Goal: Transaction & Acquisition: Book appointment/travel/reservation

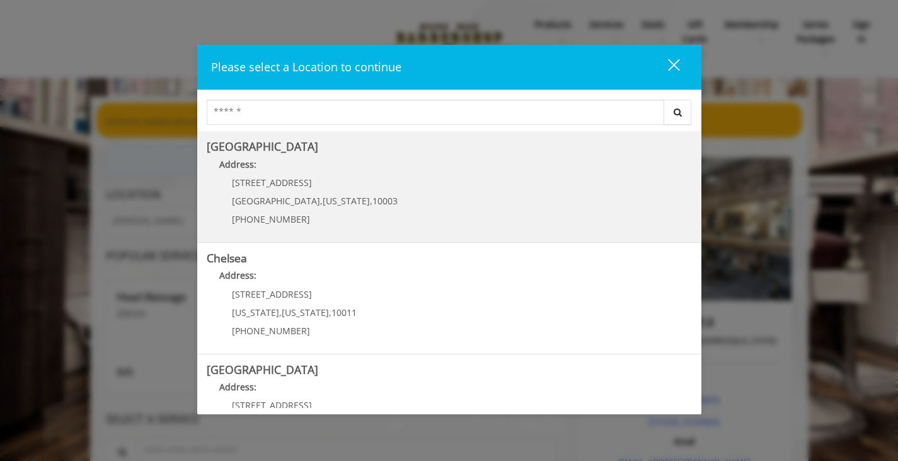
click at [321, 180] on p "[STREET_ADDRESS]" at bounding box center [315, 182] width 166 height 9
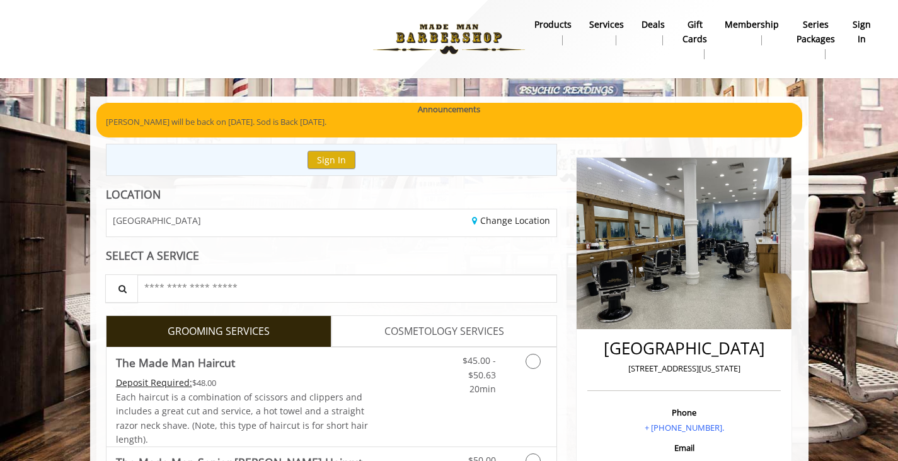
scroll to position [63, 0]
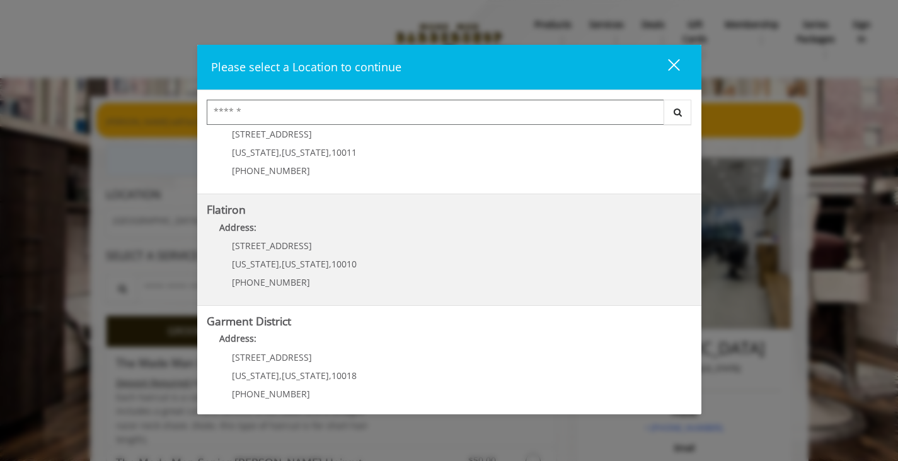
scroll to position [280, 0]
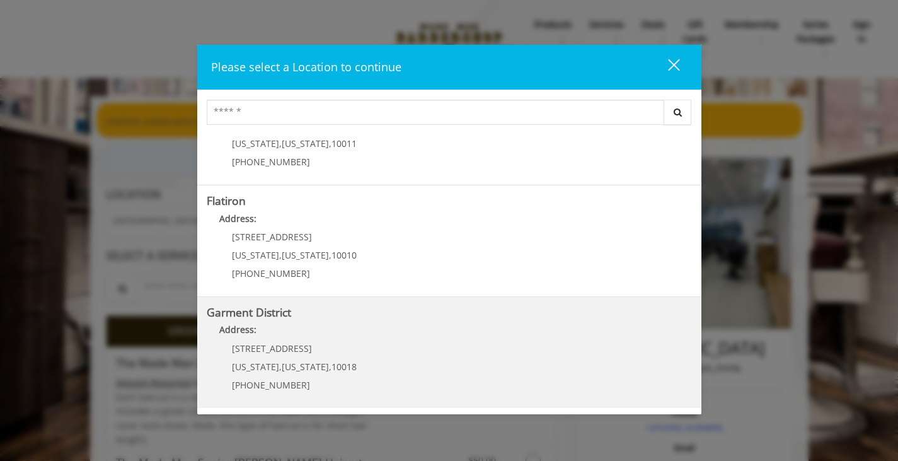
click at [324, 356] on div "1400 Broadway New York , New York , 10018 (212) 997-4247" at bounding box center [285, 370] width 156 height 55
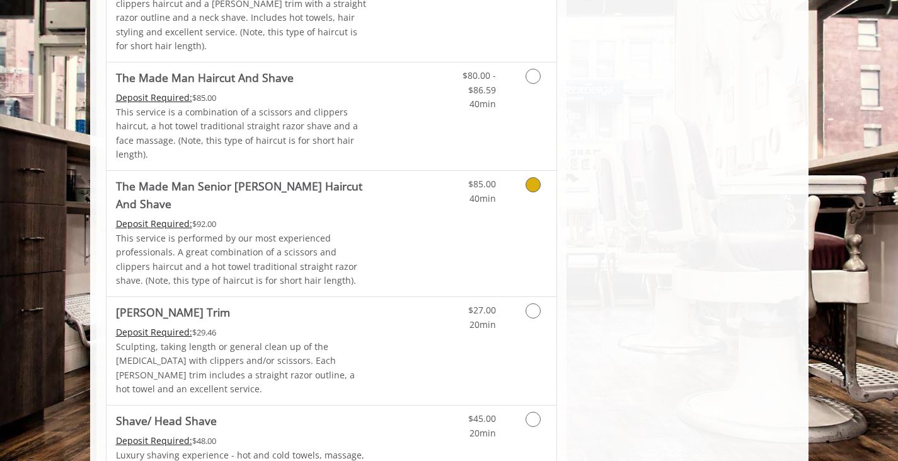
scroll to position [1197, 0]
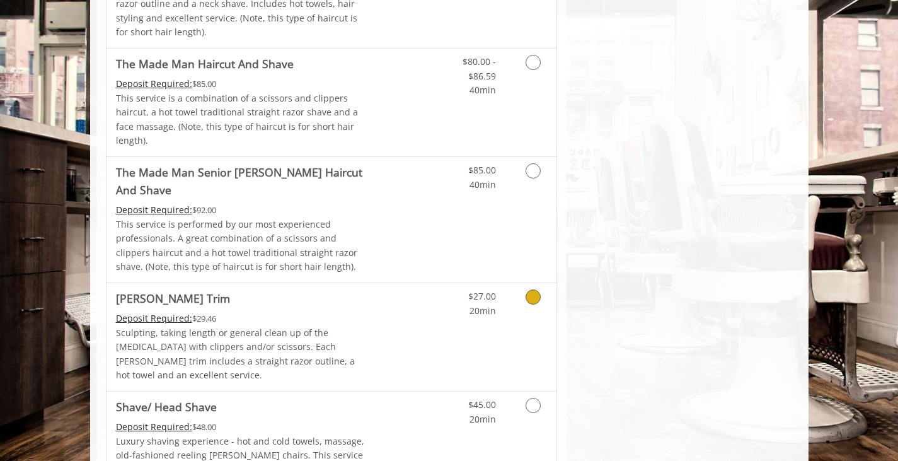
click at [537, 289] on icon "Grooming services" at bounding box center [533, 296] width 15 height 15
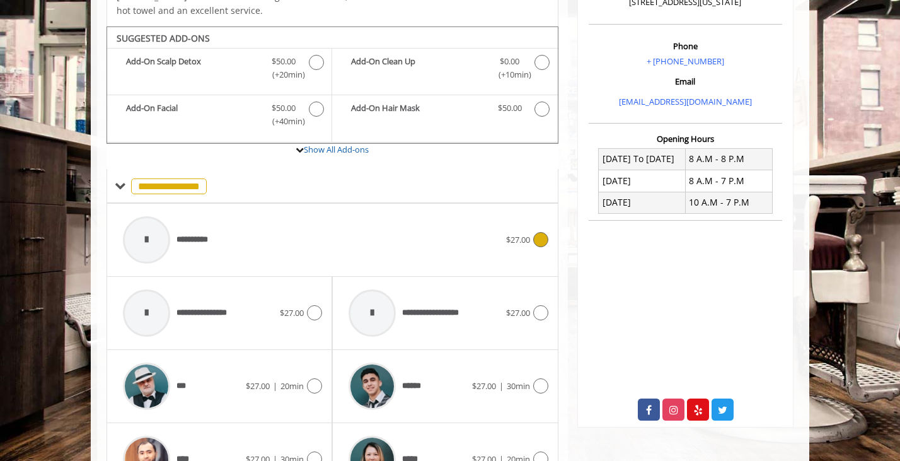
scroll to position [369, 0]
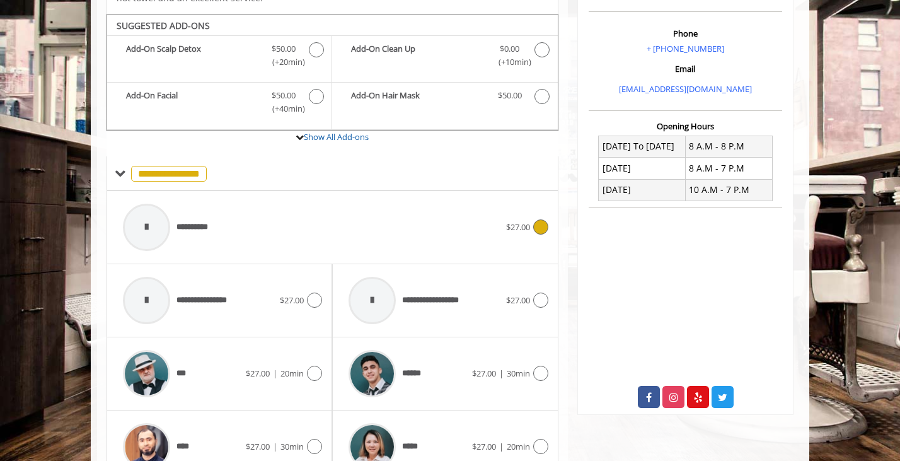
click at [534, 219] on icon at bounding box center [540, 226] width 15 height 15
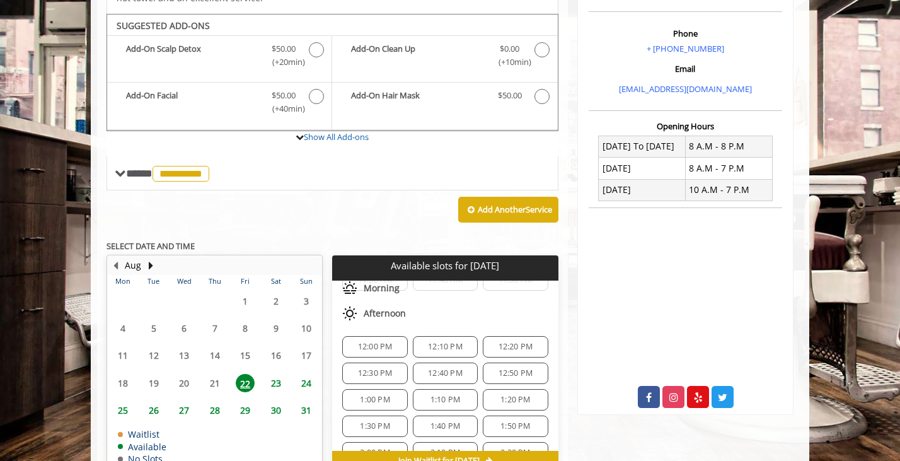
scroll to position [369, 0]
click at [379, 367] on span "12:30 PM" at bounding box center [375, 372] width 35 height 10
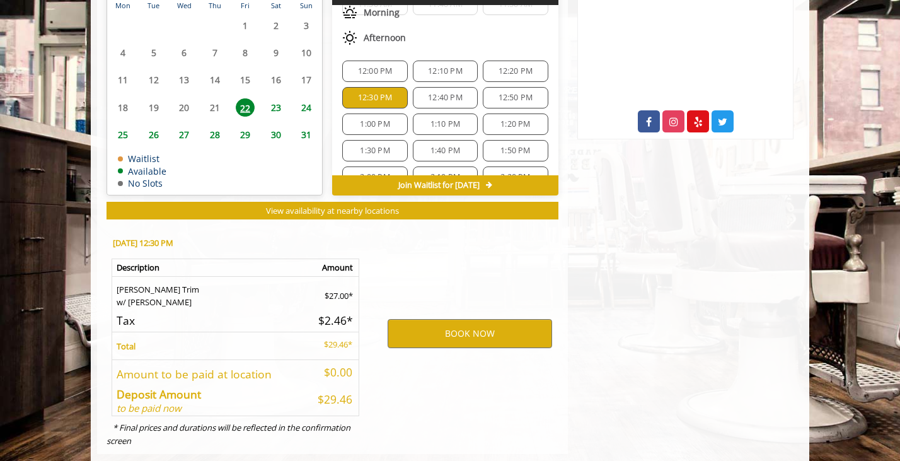
scroll to position [653, 0]
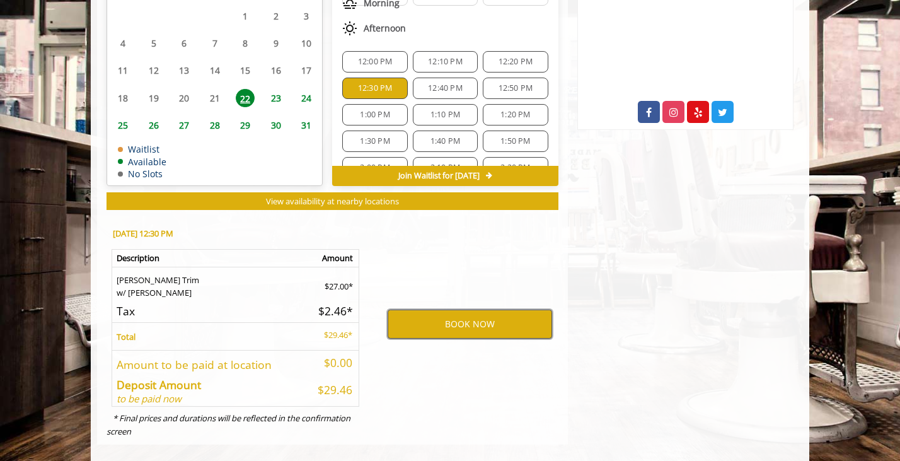
click at [445, 309] on button "BOOK NOW" at bounding box center [470, 323] width 164 height 29
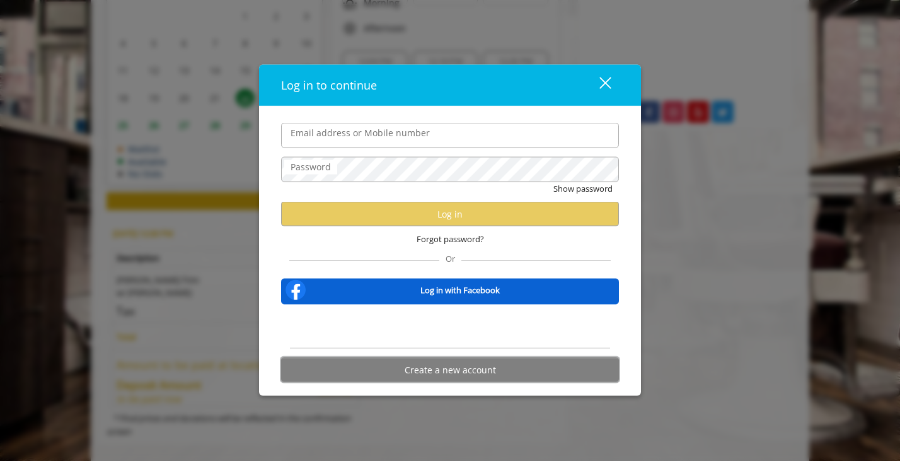
click at [474, 364] on button "Create a new account" at bounding box center [450, 369] width 338 height 25
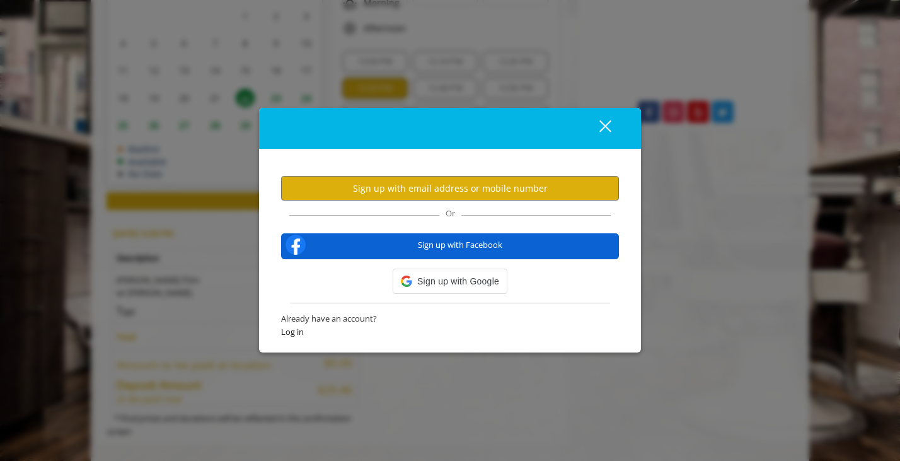
click at [474, 364] on div "close Sign up with email address or mobile number Or Sign up with Facebook Sign…" at bounding box center [450, 230] width 900 height 461
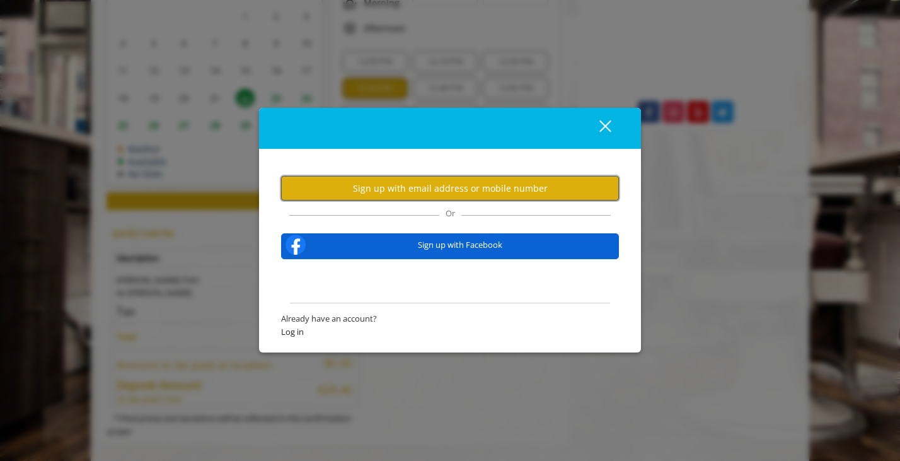
click at [424, 192] on button "Sign up with email address or mobile number" at bounding box center [450, 188] width 338 height 25
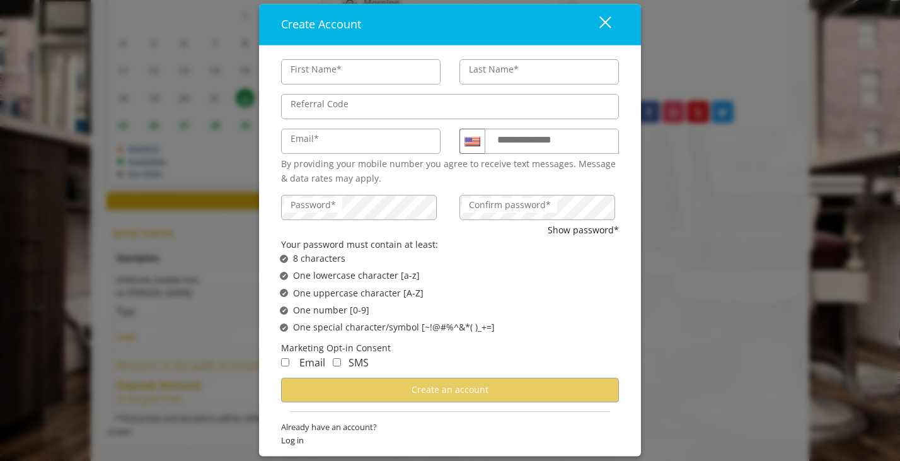
type input "***"
click at [463, 78] on input "Last Name*" at bounding box center [538, 72] width 159 height 25
